Goal: Task Accomplishment & Management: Manage account settings

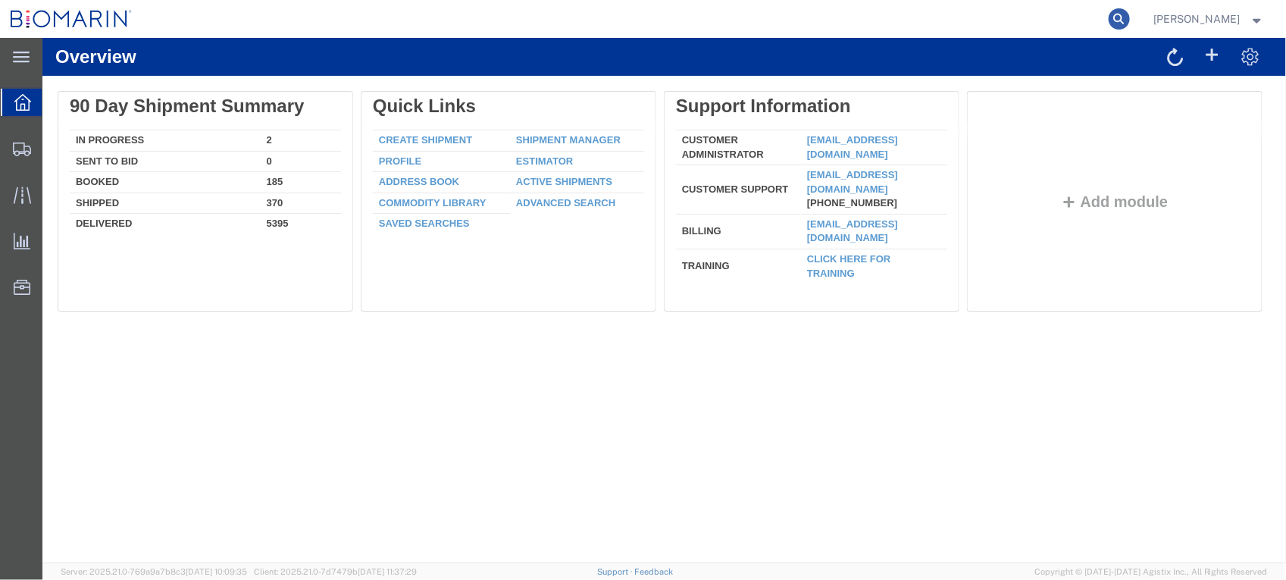
click at [1130, 17] on icon at bounding box center [1119, 18] width 21 height 21
paste input "S02349228"
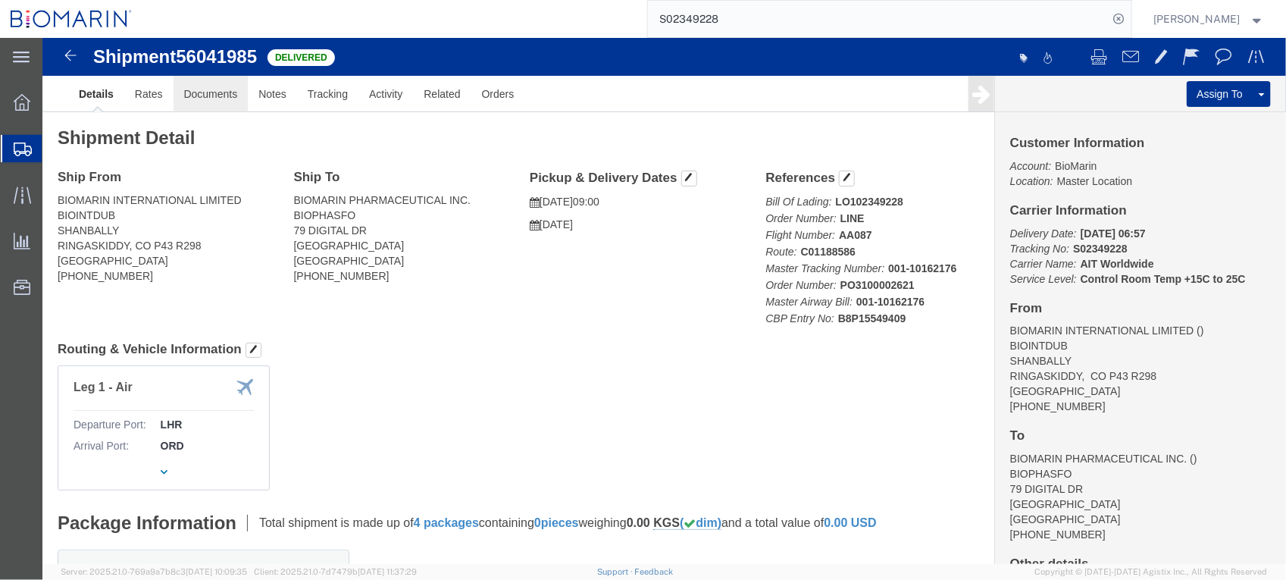
click link "Documents"
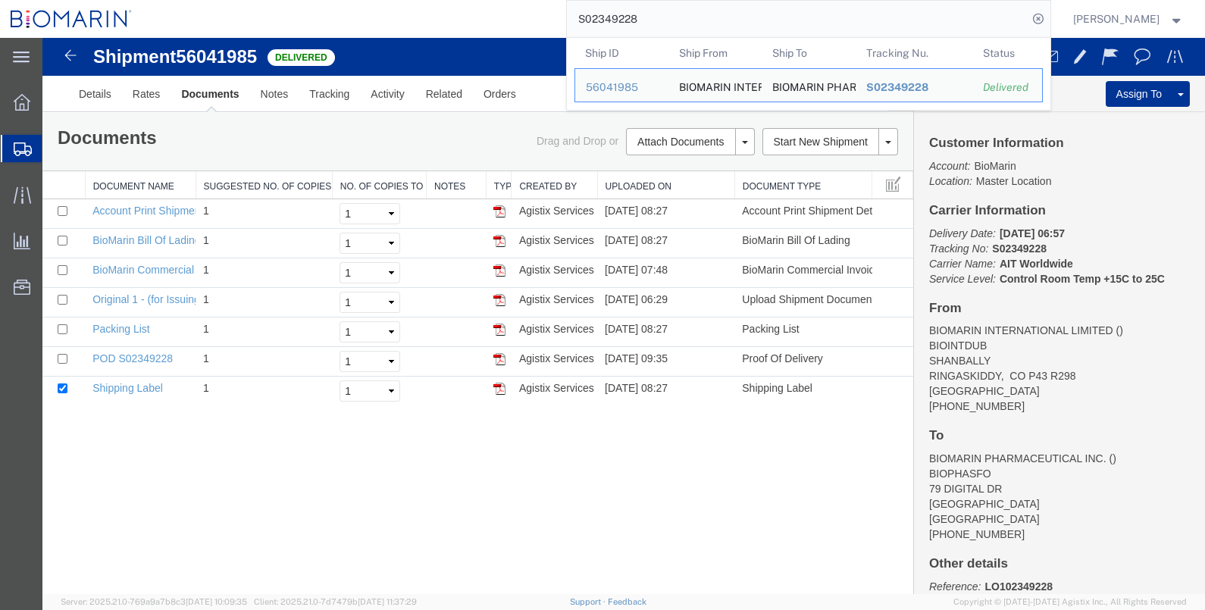
click at [696, 25] on input "S02349228" at bounding box center [797, 19] width 461 height 36
drag, startPoint x: 696, startPoint y: 25, endPoint x: 482, endPoint y: 23, distance: 213.7
click at [482, 23] on div "S02349228 Ship ID Ship From Ship To Tracking Nu. Status Ship ID 56041985 Ship F…" at bounding box center [596, 19] width 908 height 38
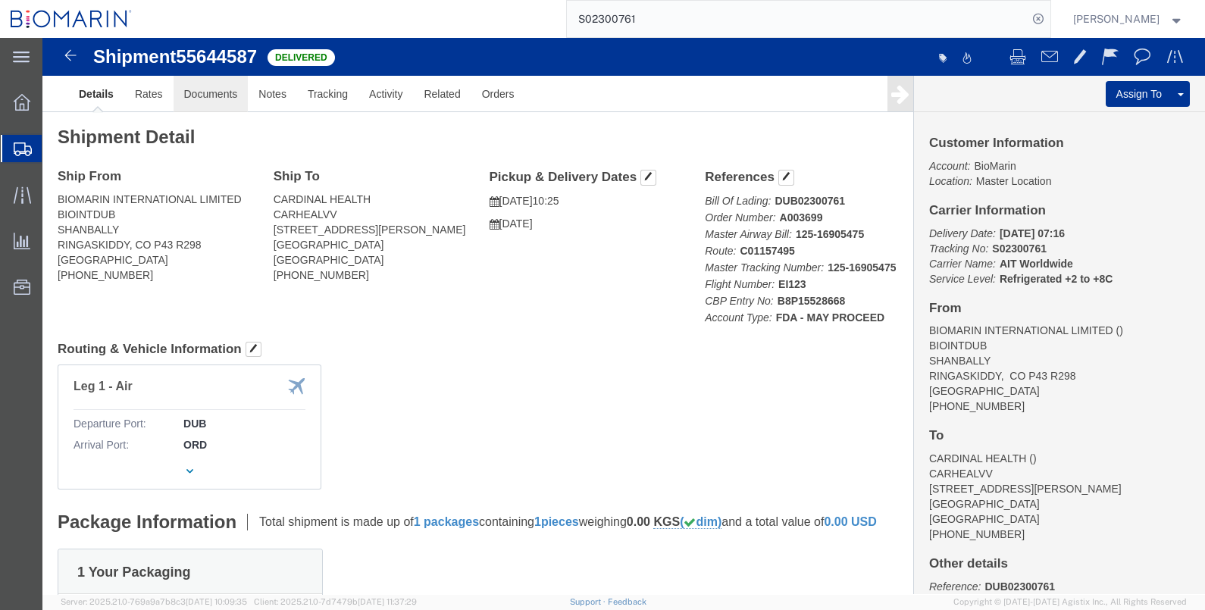
click link "Documents"
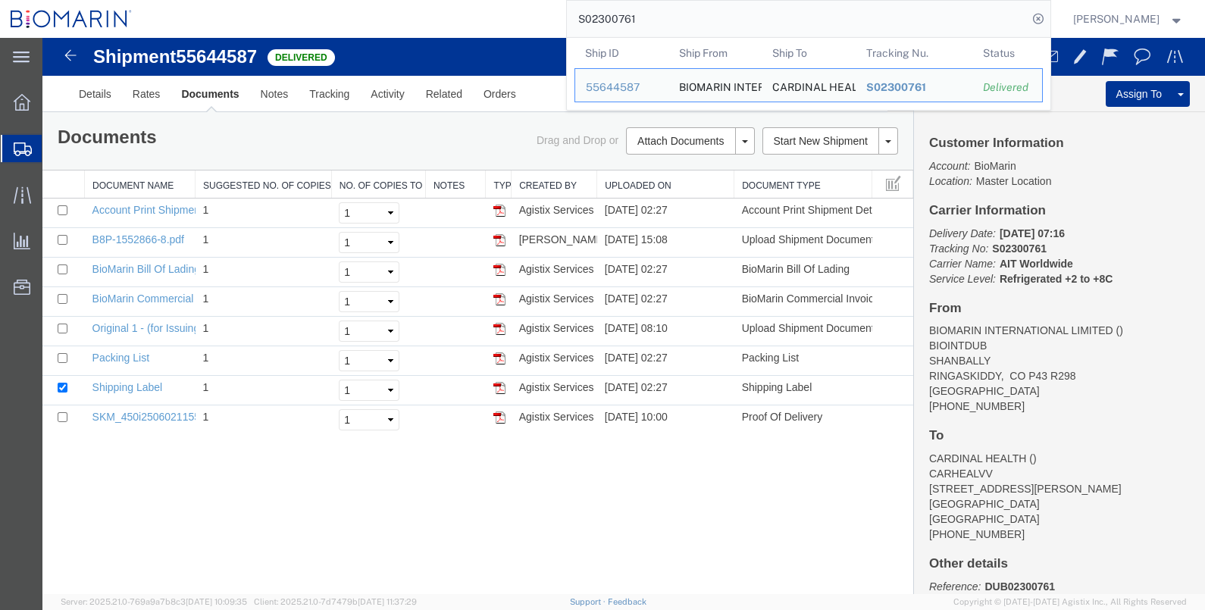
click at [739, 3] on input "S02300761" at bounding box center [797, 19] width 461 height 36
drag, startPoint x: 624, startPoint y: 19, endPoint x: 528, endPoint y: 19, distance: 96.2
click at [528, 19] on div "S02300761 Ship ID Ship From Ship To Tracking Nu. Status Ship ID 55644587 Ship F…" at bounding box center [596, 19] width 908 height 38
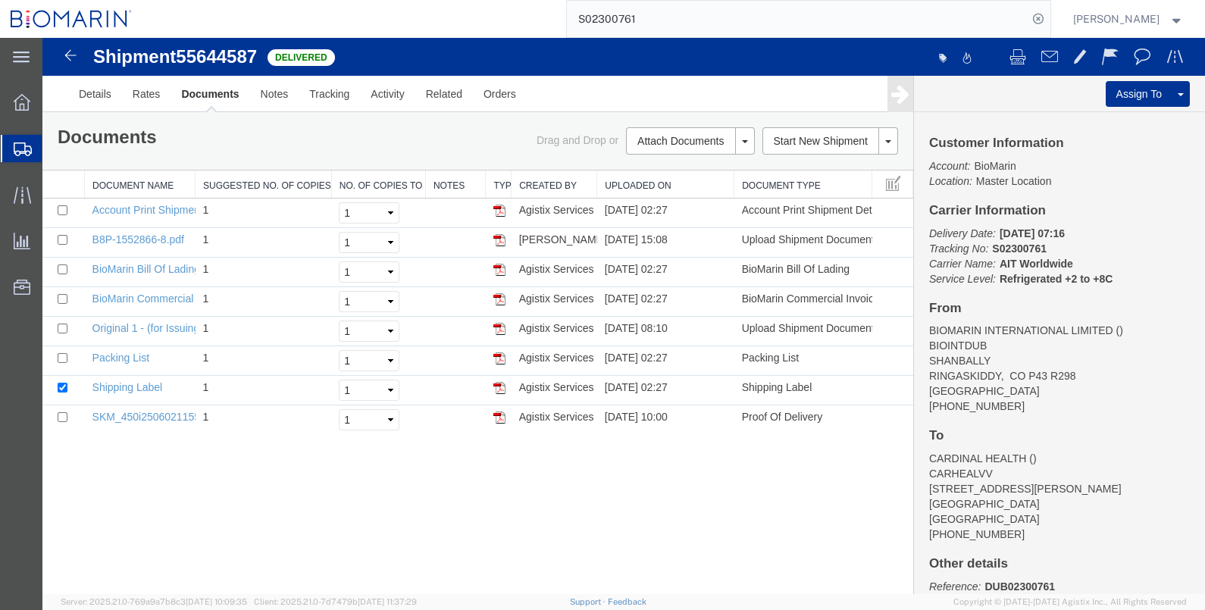
paste input "49228"
type input "S02349228"
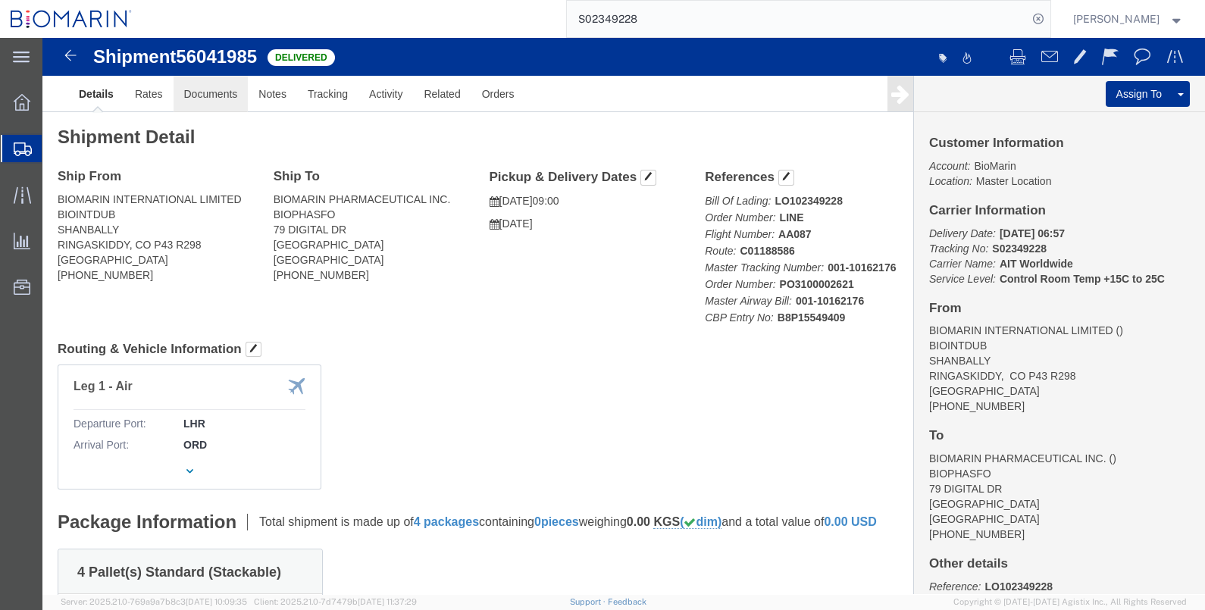
click link "Documents"
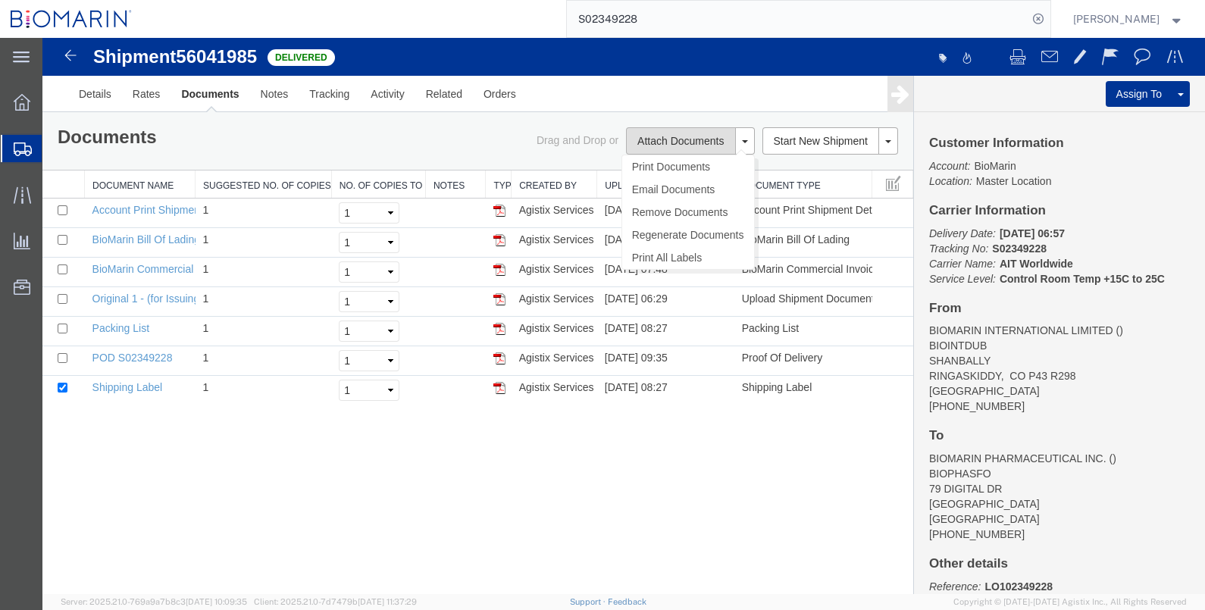
click at [677, 140] on button "Attach Documents" at bounding box center [680, 140] width 109 height 27
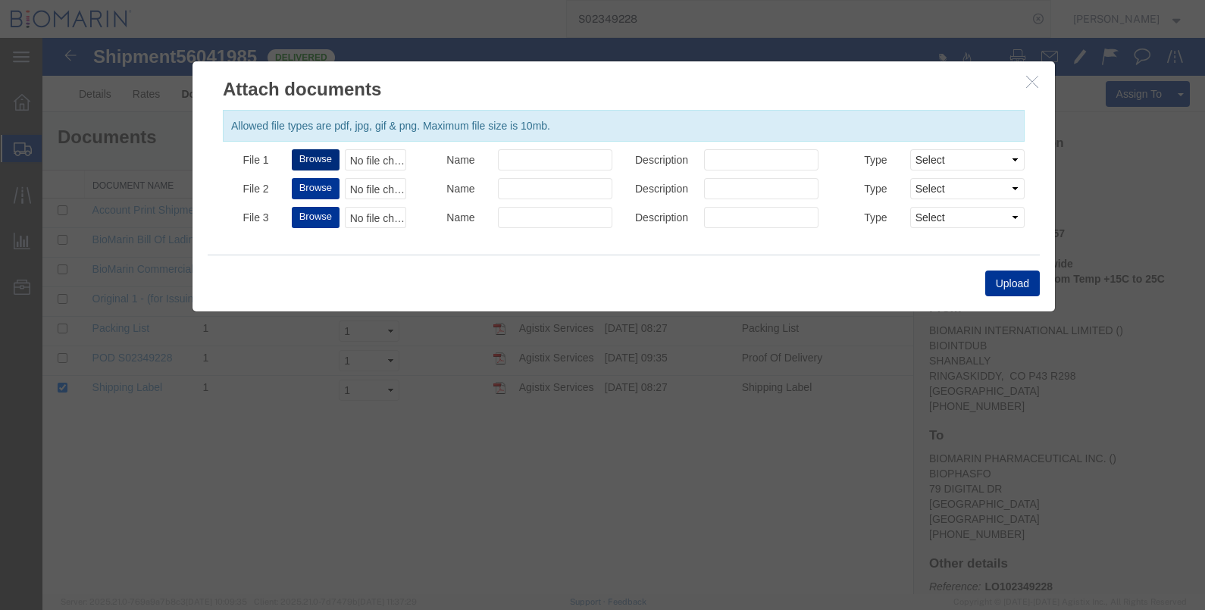
click at [318, 158] on button "Browse" at bounding box center [316, 159] width 48 height 21
type input "C:\fakepath\B8P-1552866-8.pdf"
click at [1014, 285] on button "Upload" at bounding box center [1012, 284] width 55 height 26
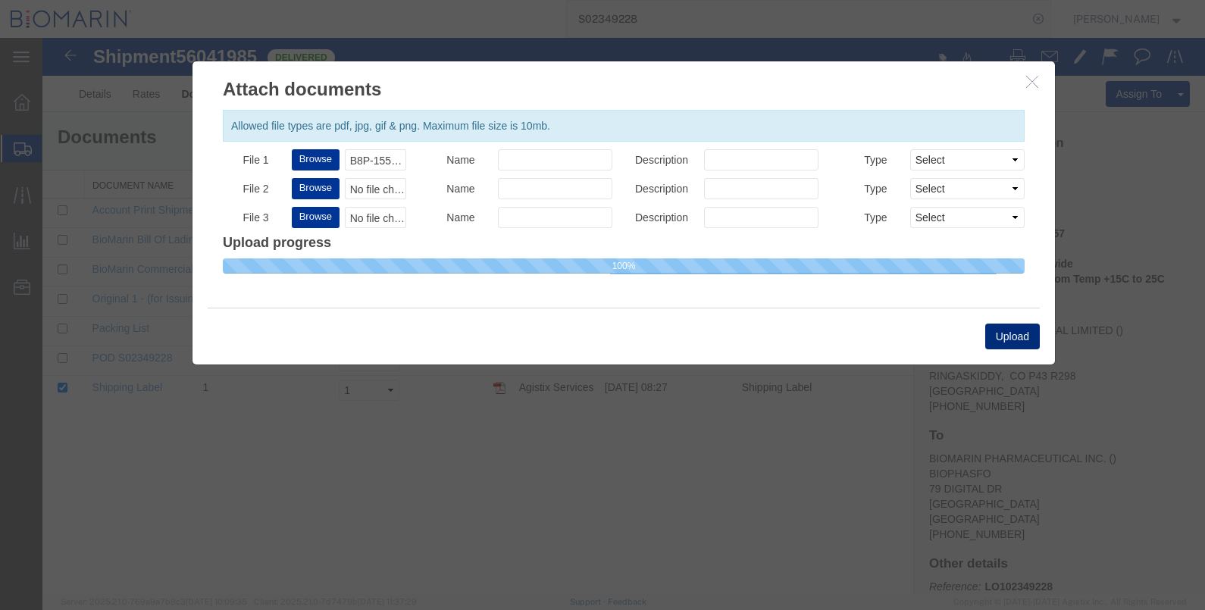
select select
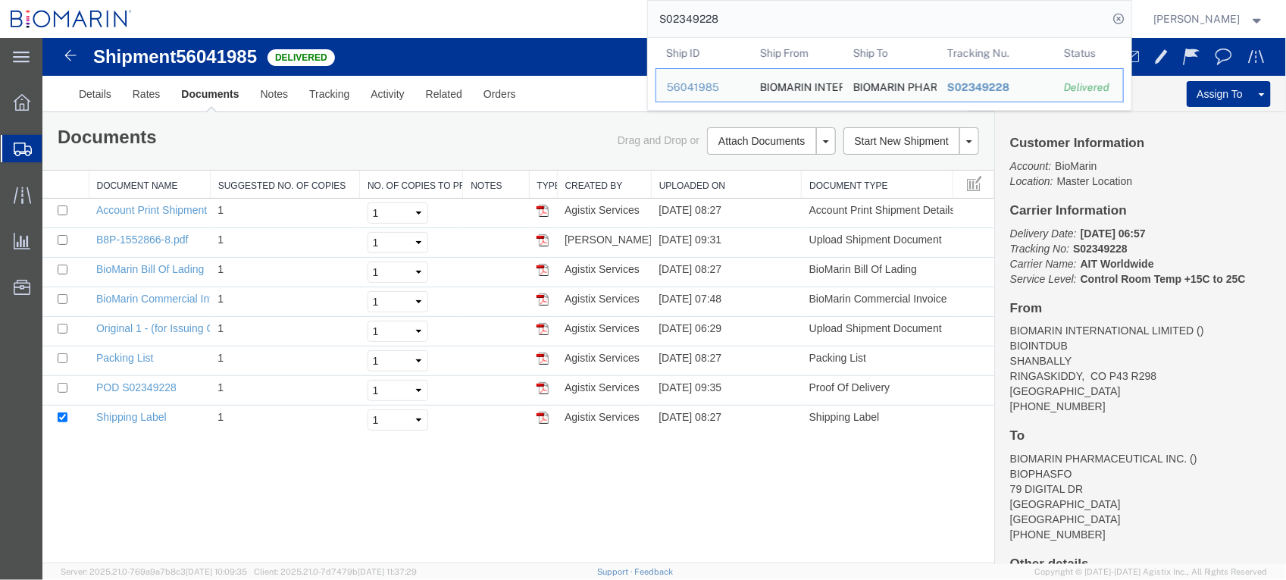
drag, startPoint x: 767, startPoint y: 14, endPoint x: 639, endPoint y: 11, distance: 128.1
click at [639, 11] on div "S02349228 Ship ID Ship From Ship To Tracking Nu. Status Ship ID 56041985 Ship F…" at bounding box center [636, 19] width 989 height 38
paste input "442760"
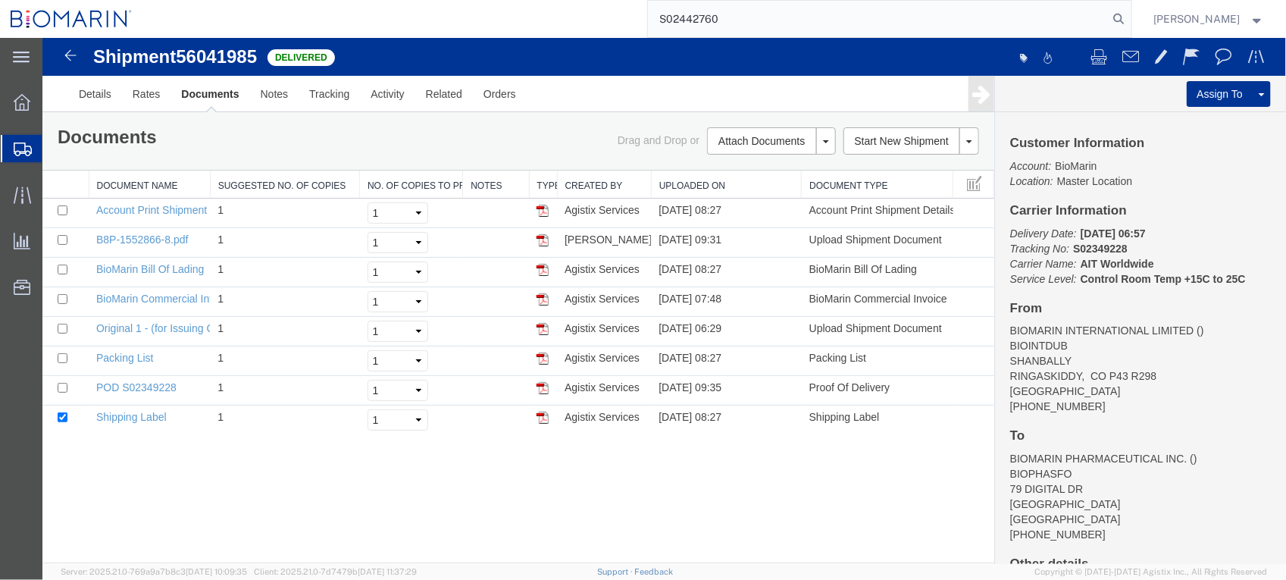
type input "S02442760"
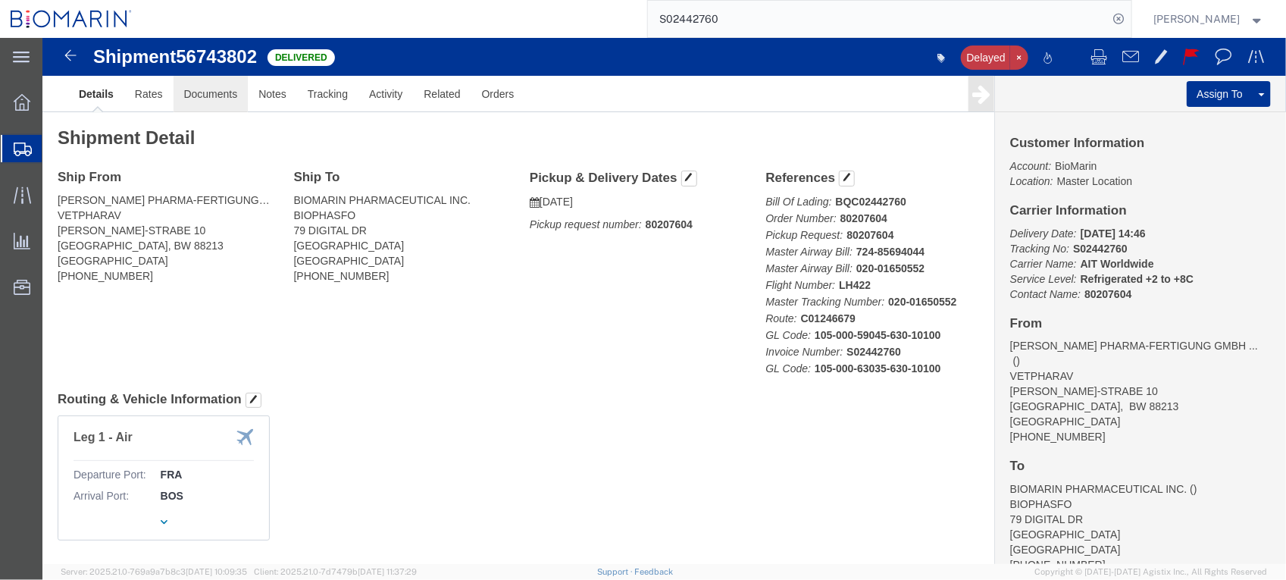
click link "Documents"
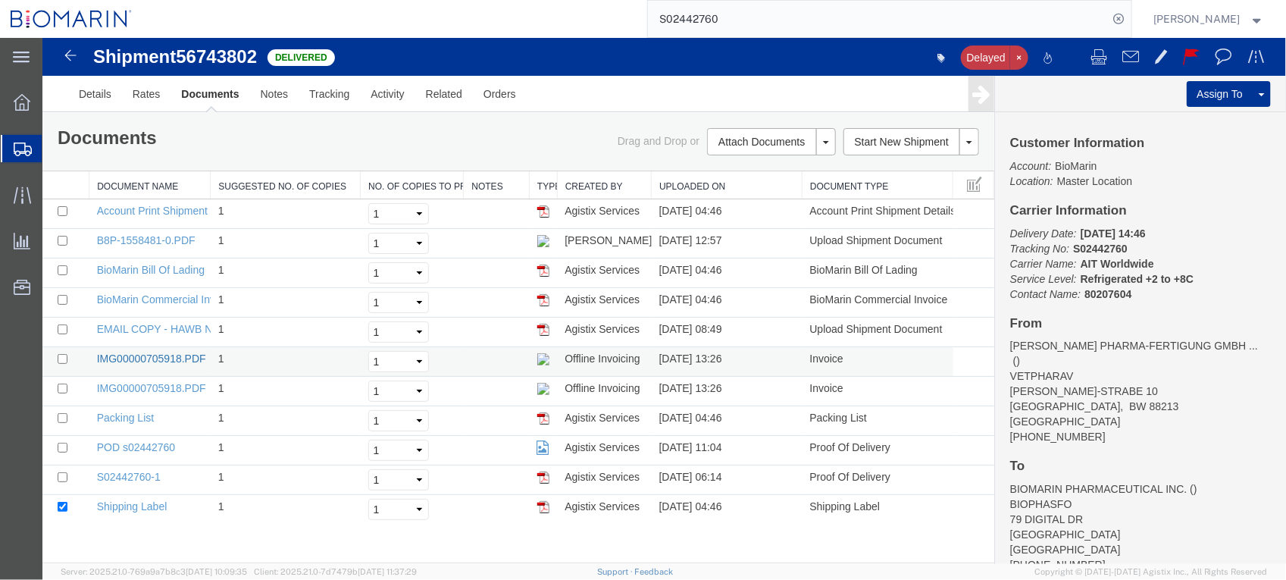
click at [163, 361] on link "IMG00000705918.PDF" at bounding box center [150, 358] width 109 height 12
